Goal: Task Accomplishment & Management: Manage account settings

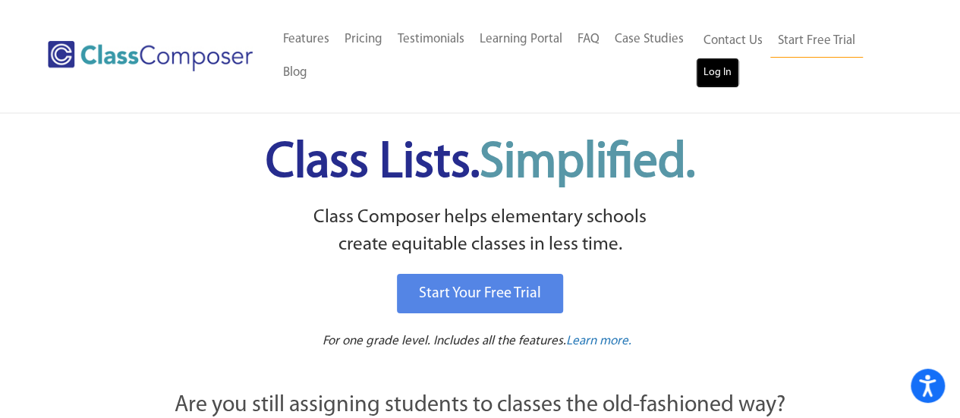
click at [713, 80] on link "Log In" at bounding box center [717, 73] width 43 height 30
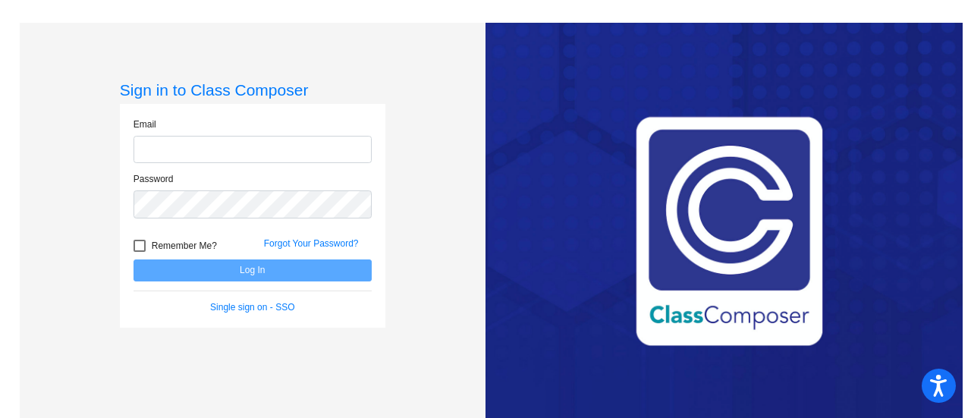
type input "wilsonk@bbhcsd.org"
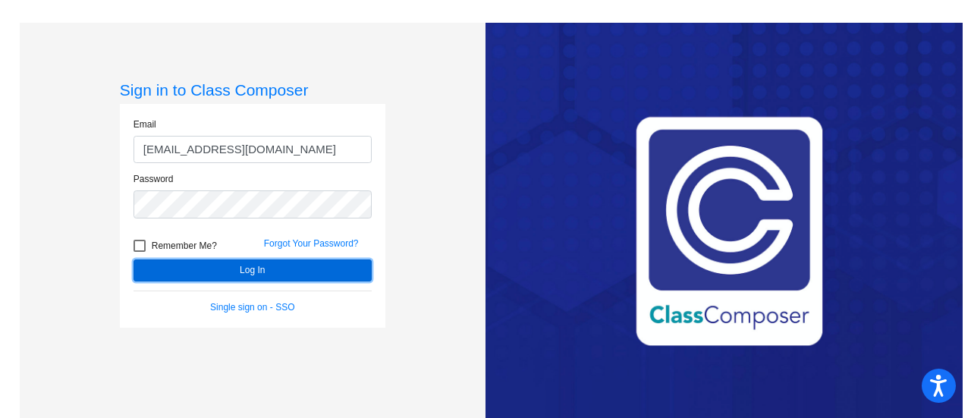
click at [288, 266] on button "Log In" at bounding box center [253, 270] width 238 height 22
